Goal: Task Accomplishment & Management: Complete application form

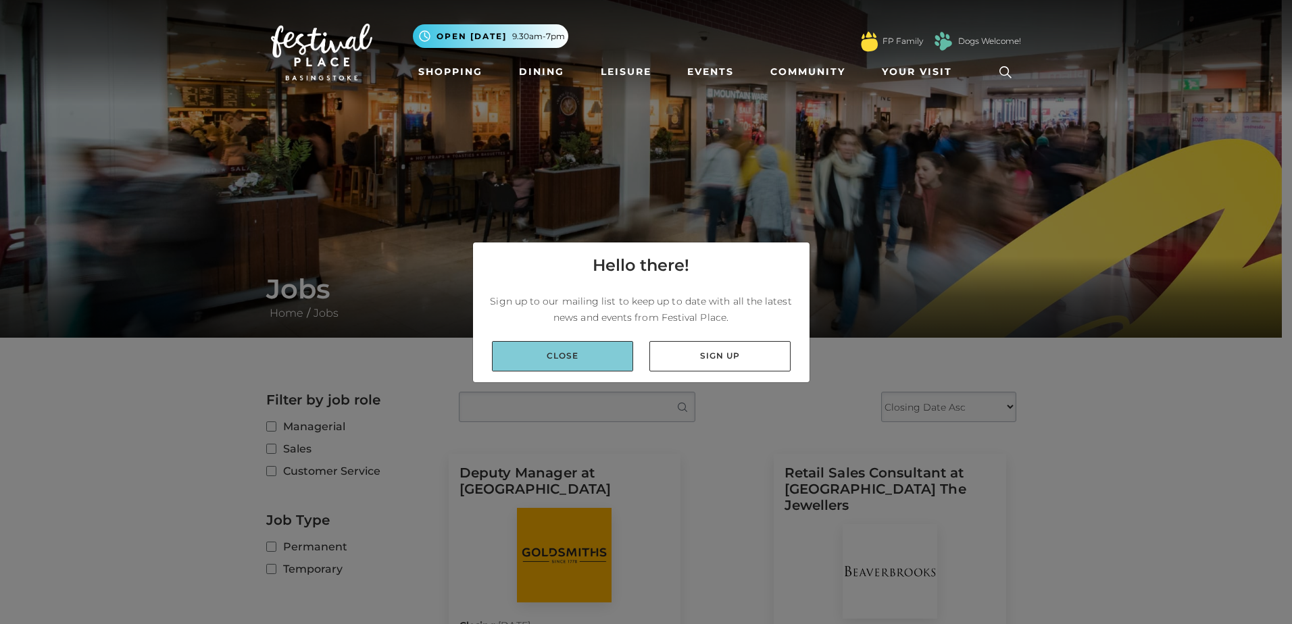
click at [576, 352] on link "Close" at bounding box center [562, 356] width 141 height 30
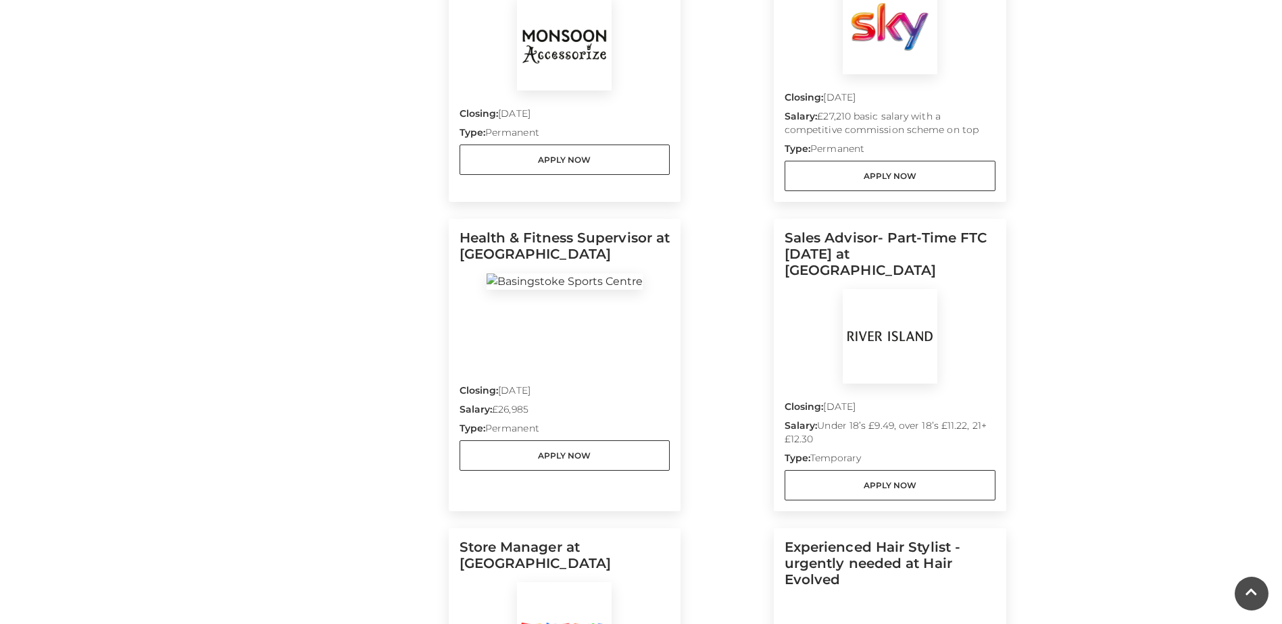
scroll to position [801, 0]
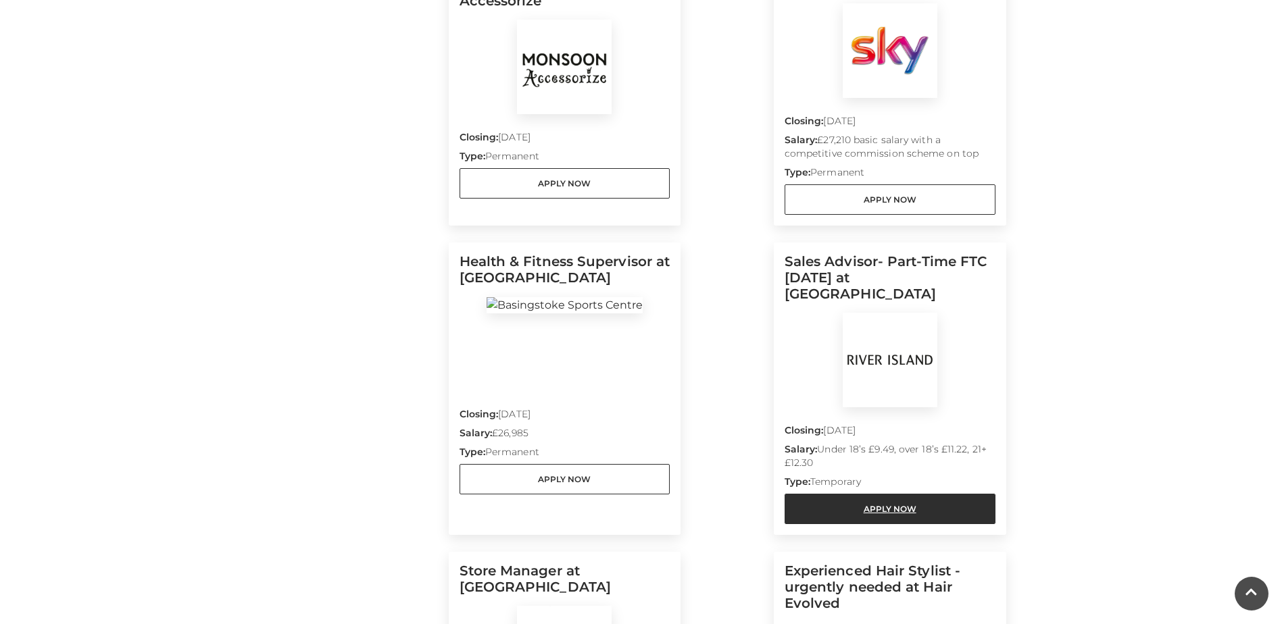
click at [899, 494] on link "Apply Now" at bounding box center [890, 509] width 211 height 30
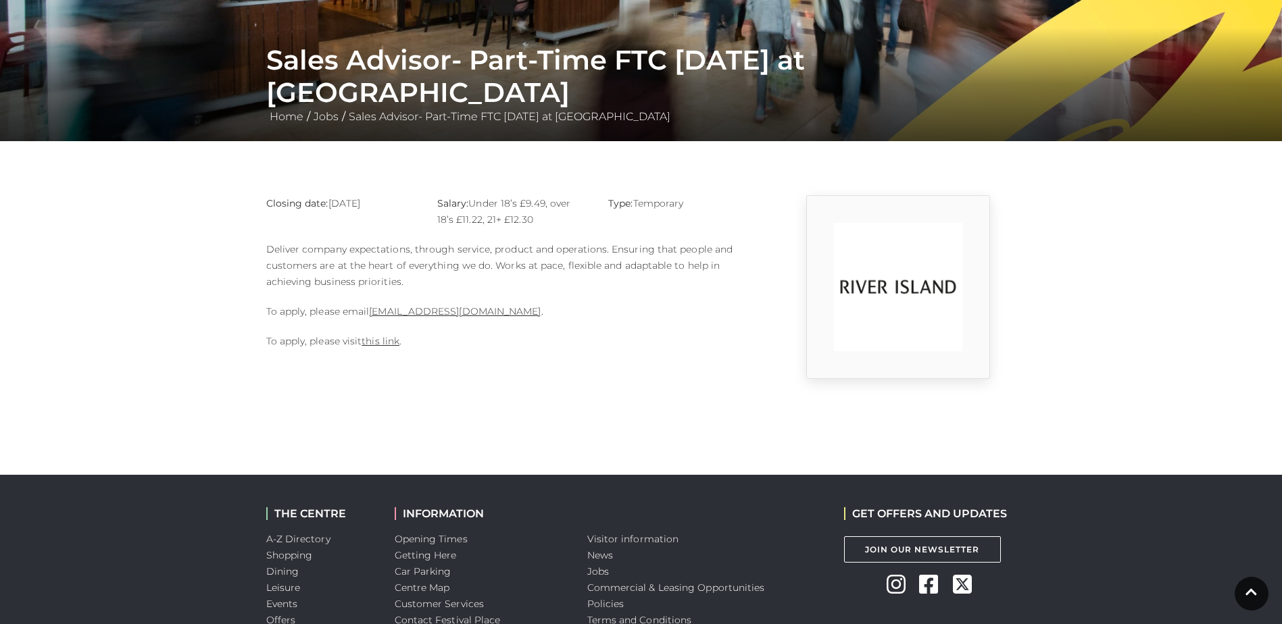
scroll to position [203, 0]
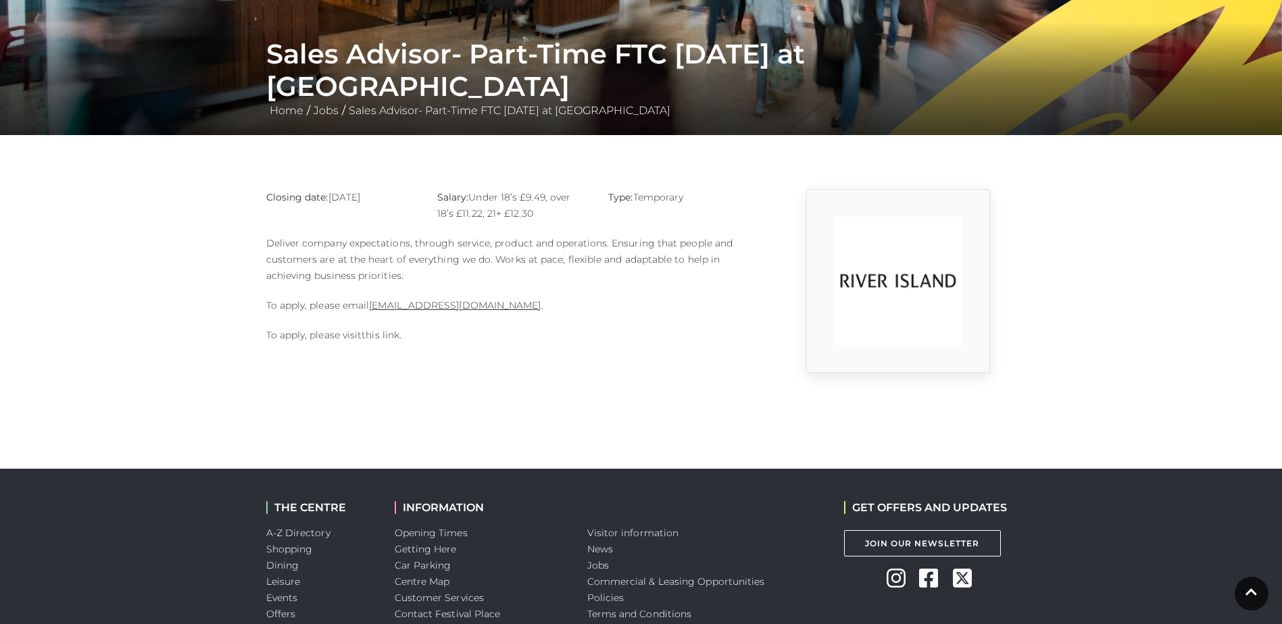
click at [382, 337] on link "this link" at bounding box center [381, 335] width 38 height 12
